Goal: Task Accomplishment & Management: Manage account settings

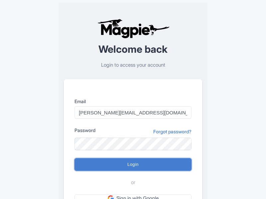
click at [133, 165] on input "Login" at bounding box center [132, 164] width 117 height 13
type input "Logging in..."
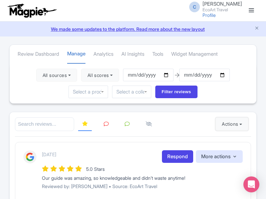
click at [230, 124] on button "Actions" at bounding box center [231, 124] width 33 height 13
click at [0, 0] on link "Import new reviews" at bounding box center [0, 0] width 0 height 0
